Goal: Transaction & Acquisition: Subscribe to service/newsletter

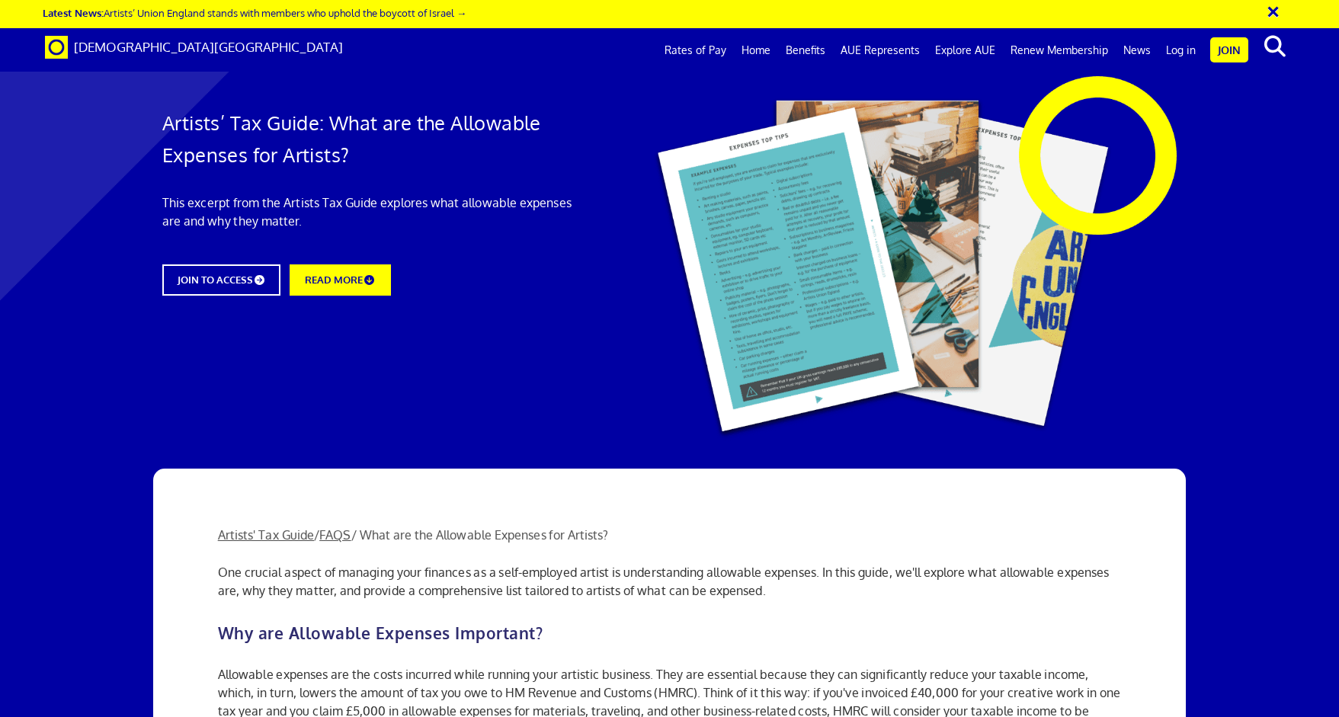
scroll to position [2053, 0]
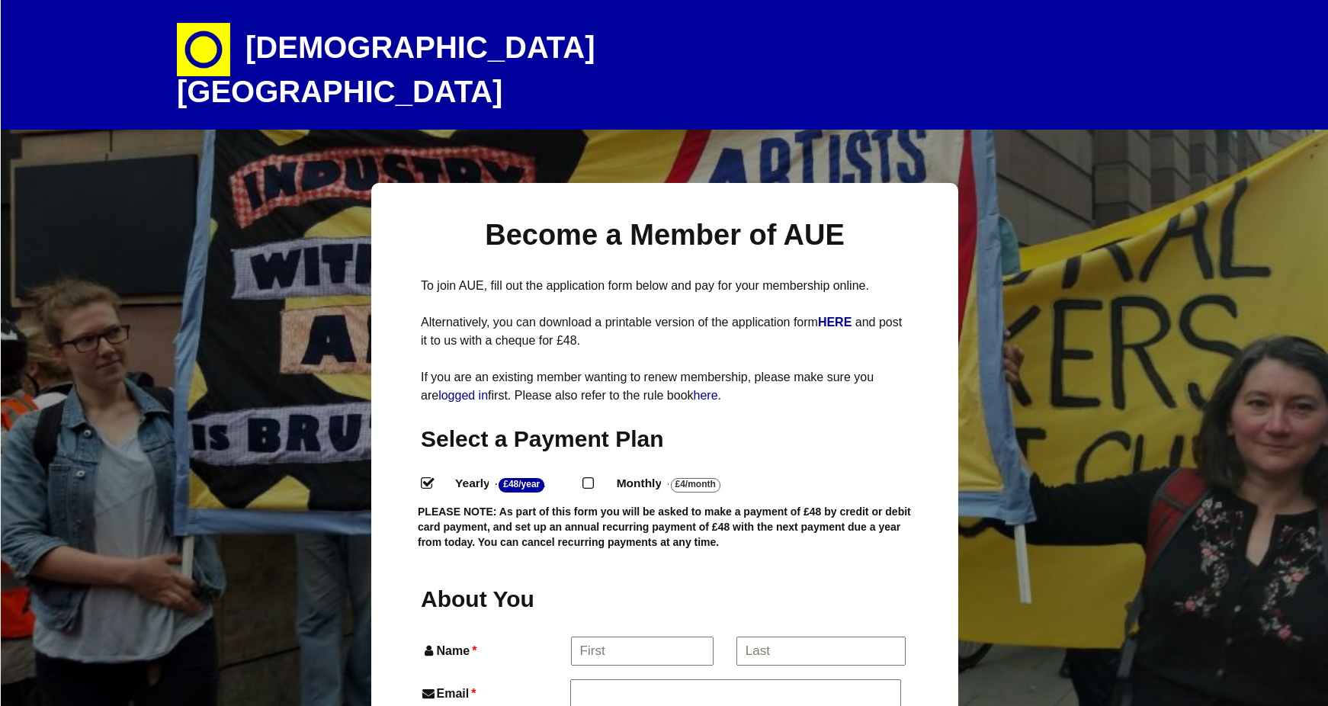
select select
click at [364, 51] on h1 "[DEMOGRAPHIC_DATA][GEOGRAPHIC_DATA]" at bounding box center [444, 65] width 534 height 130
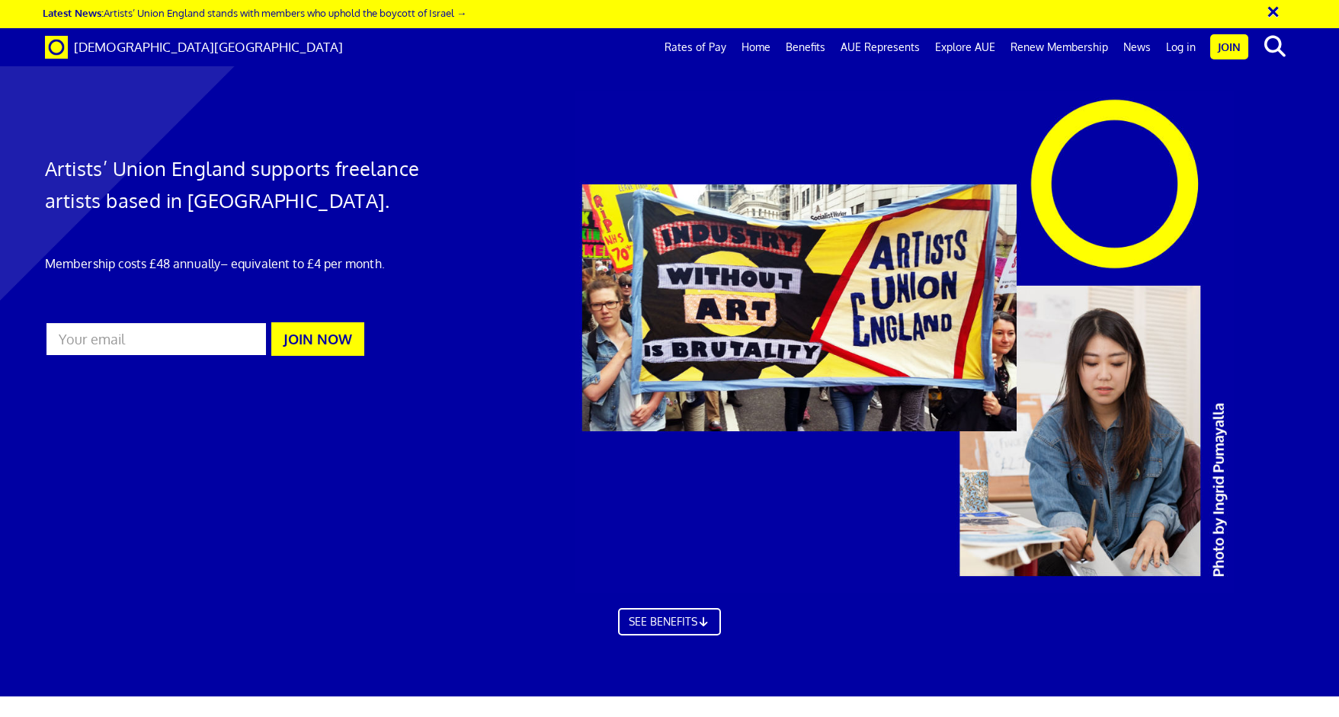
scroll to position [104, 0]
click at [640, 605] on link "SEE BENEFITS" at bounding box center [670, 620] width 114 height 30
